Goal: Task Accomplishment & Management: Use online tool/utility

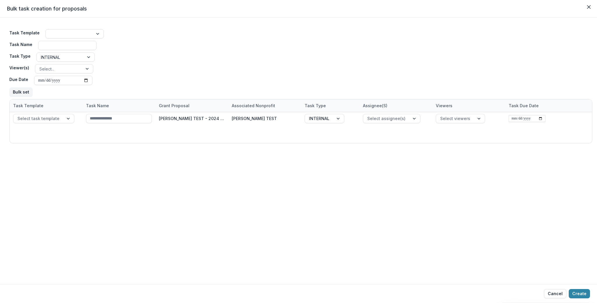
scroll to position [110, 0]
click at [183, 69] on div "Task Template Task Name Task Type INTERNAL Viewer(s) Select... Due Date Bulk set" at bounding box center [300, 63] width 583 height 72
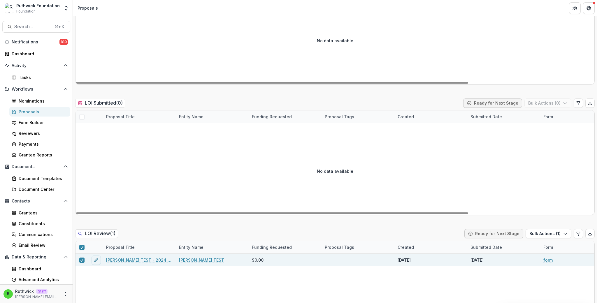
click at [136, 262] on link "[PERSON_NAME] TEST - 2024 - form" at bounding box center [139, 260] width 66 height 6
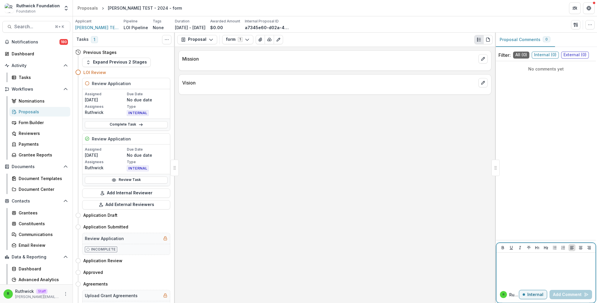
click at [535, 265] on div at bounding box center [546, 269] width 95 height 29
click at [571, 295] on button "Add Comment" at bounding box center [571, 294] width 43 height 9
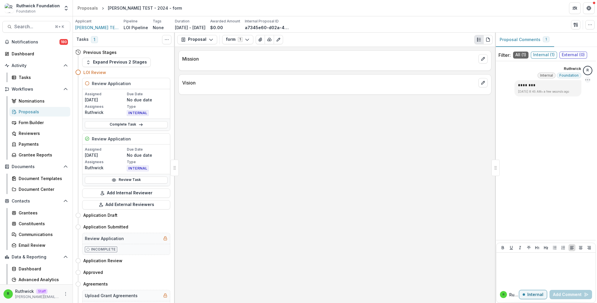
click at [589, 80] on icon "Options" at bounding box center [588, 80] width 6 height 6
click at [589, 78] on icon "Options" at bounding box center [588, 80] width 6 height 6
click at [547, 136] on div "[PERSON_NAME] Internal Foundation ******** [DATE] 8:45 AM • a few seconds ago R…" at bounding box center [547, 151] width 100 height 174
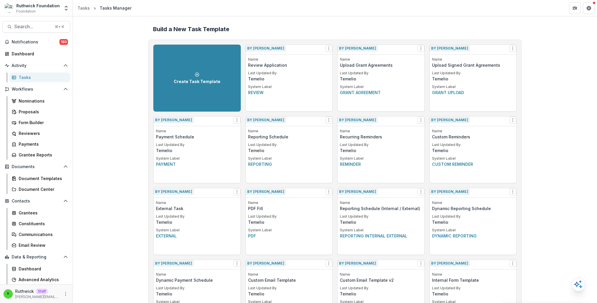
scroll to position [152, 0]
